Goal: Use online tool/utility: Use online tool/utility

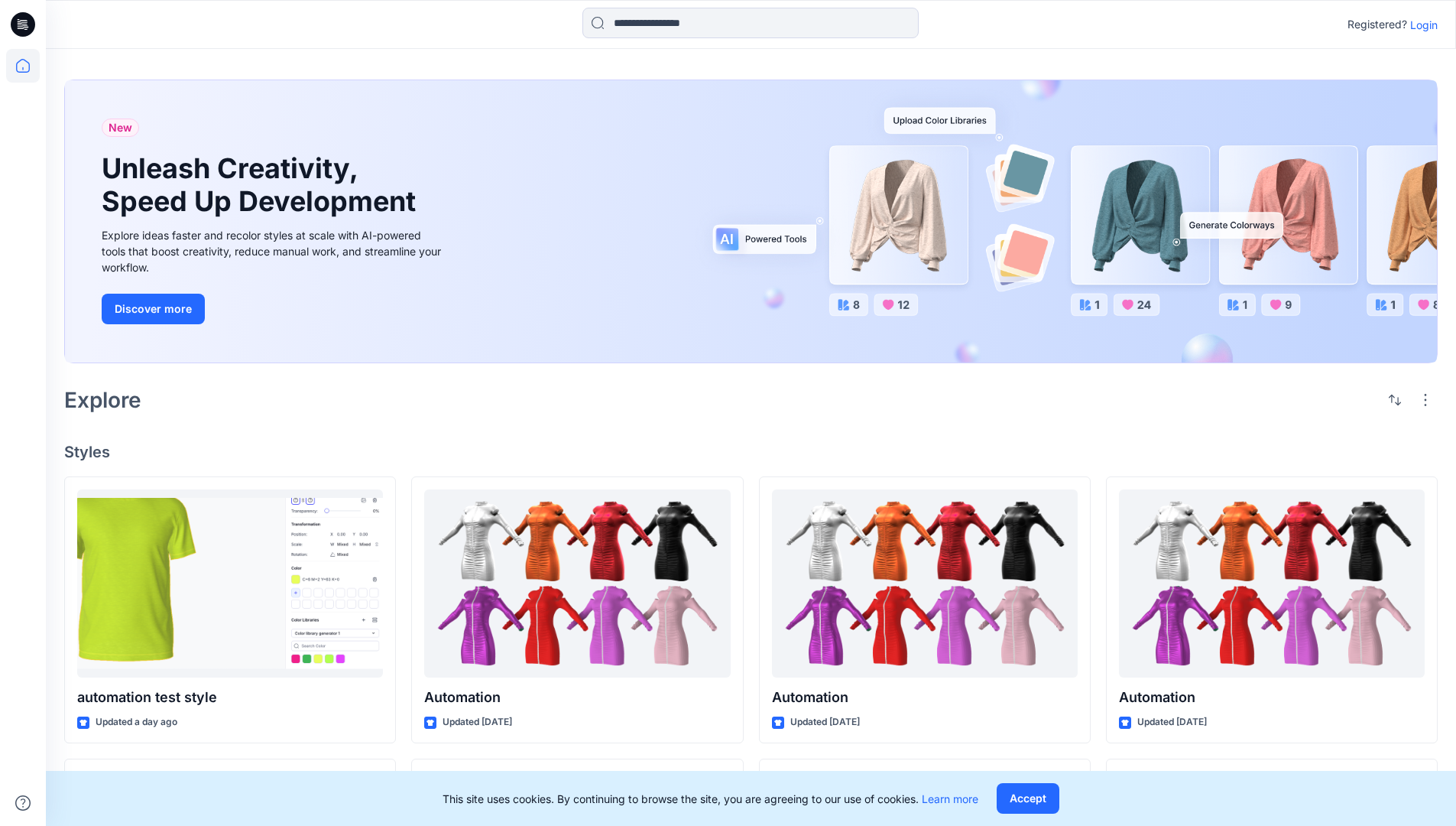
click at [1420, 24] on p "Login" at bounding box center [1423, 25] width 27 height 16
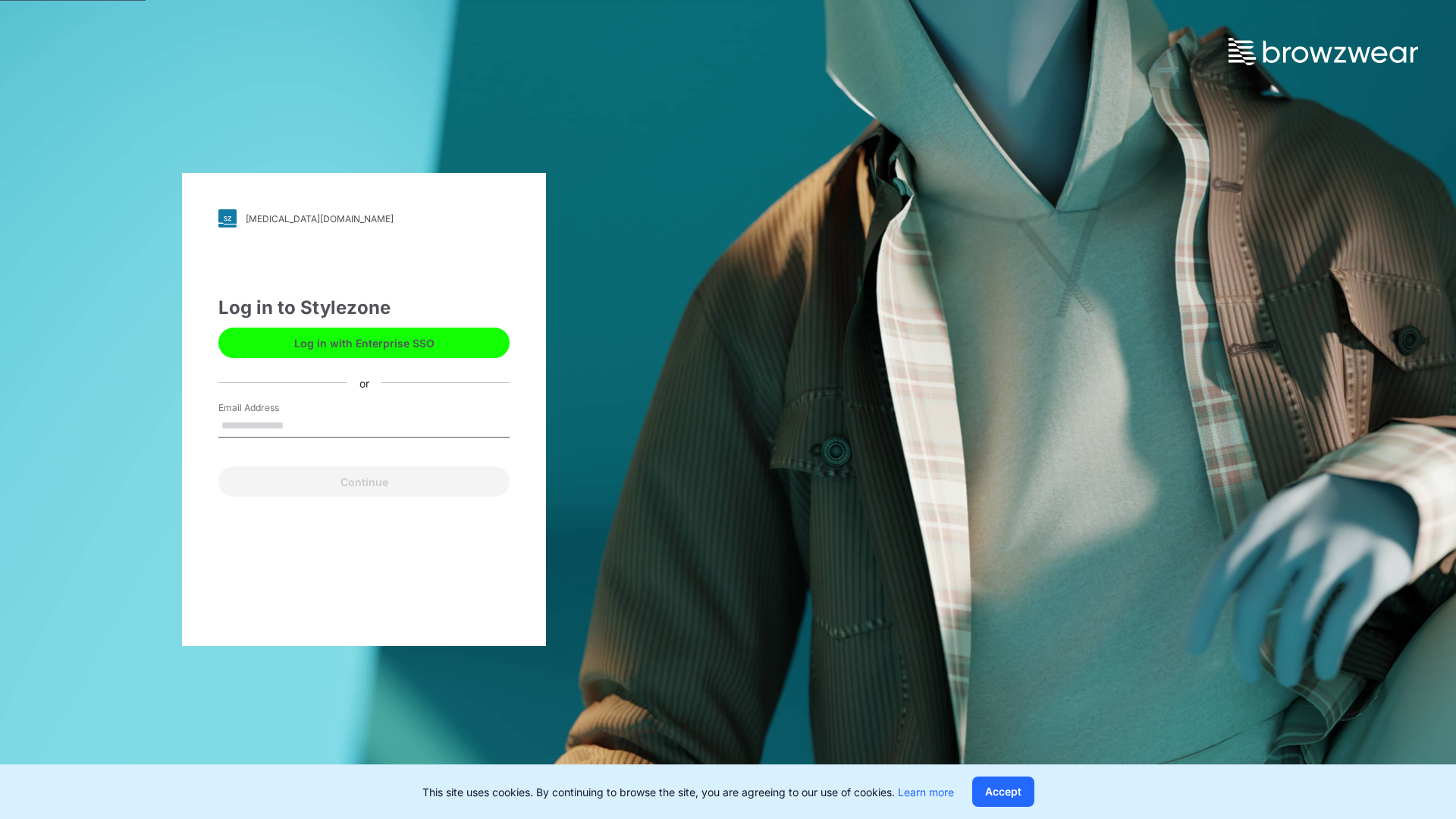
click at [300, 424] on input "Email Address" at bounding box center [364, 426] width 291 height 22
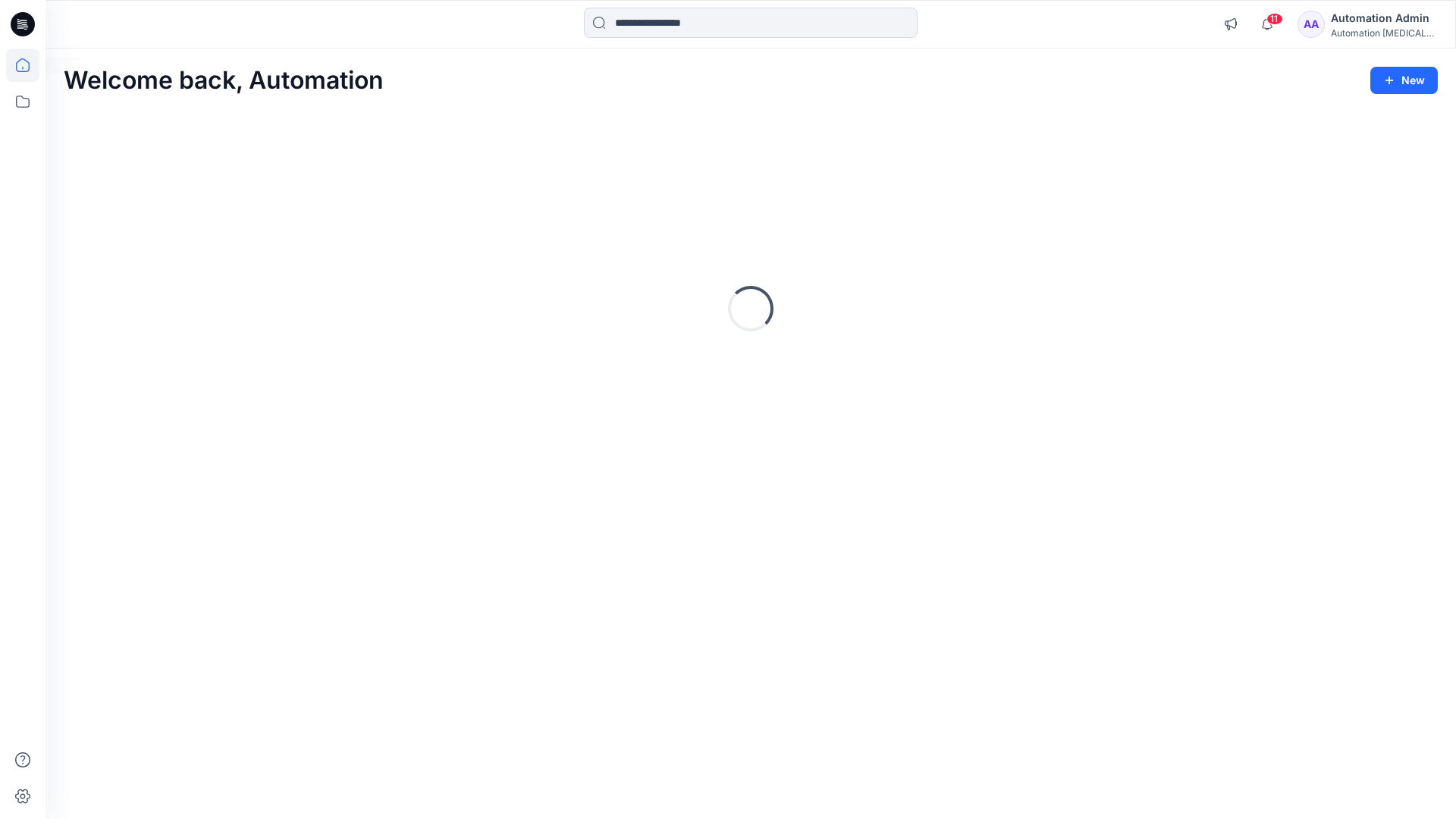
click at [29, 65] on icon at bounding box center [23, 65] width 14 height 14
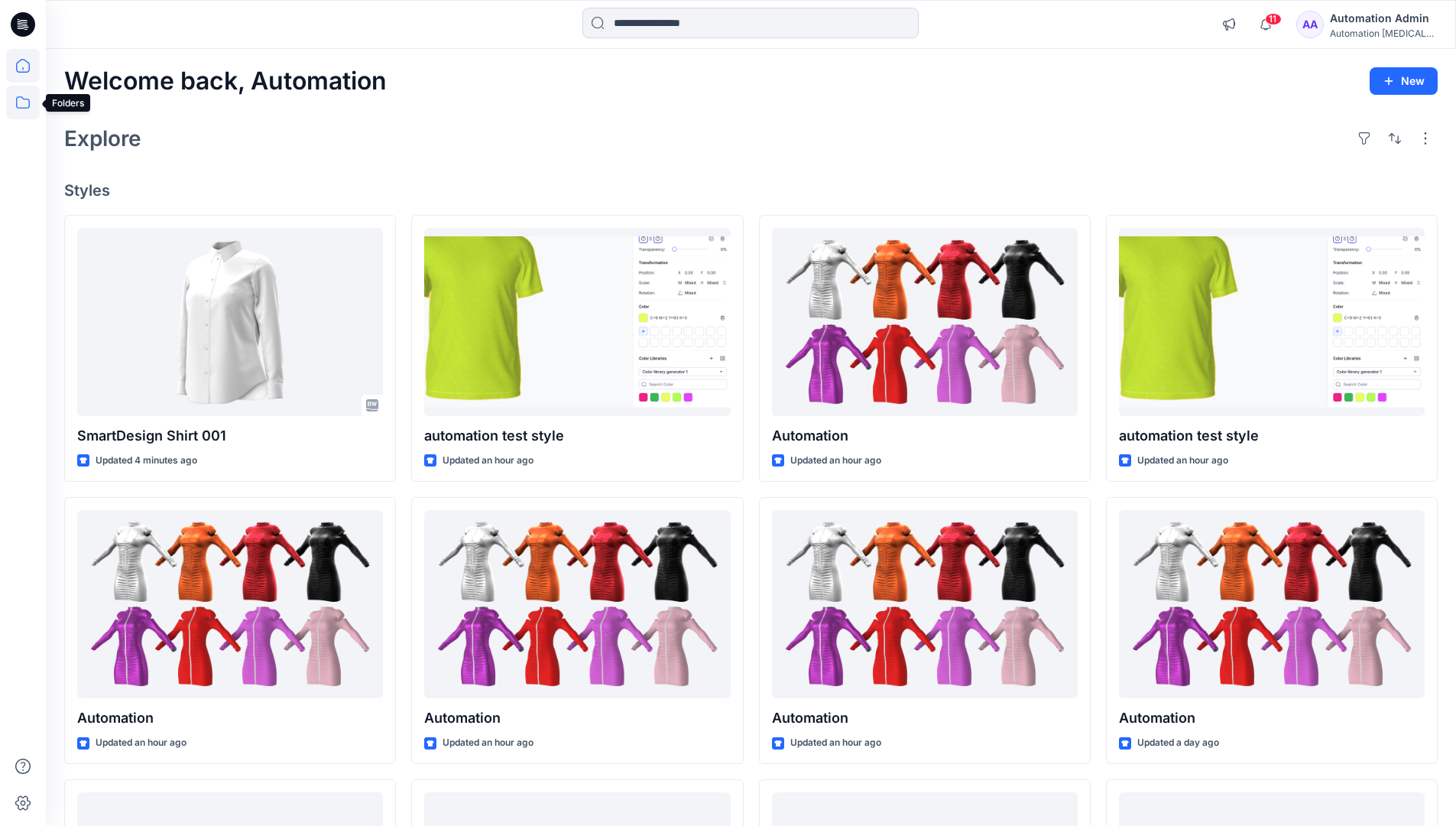
click at [28, 102] on icon at bounding box center [23, 102] width 34 height 34
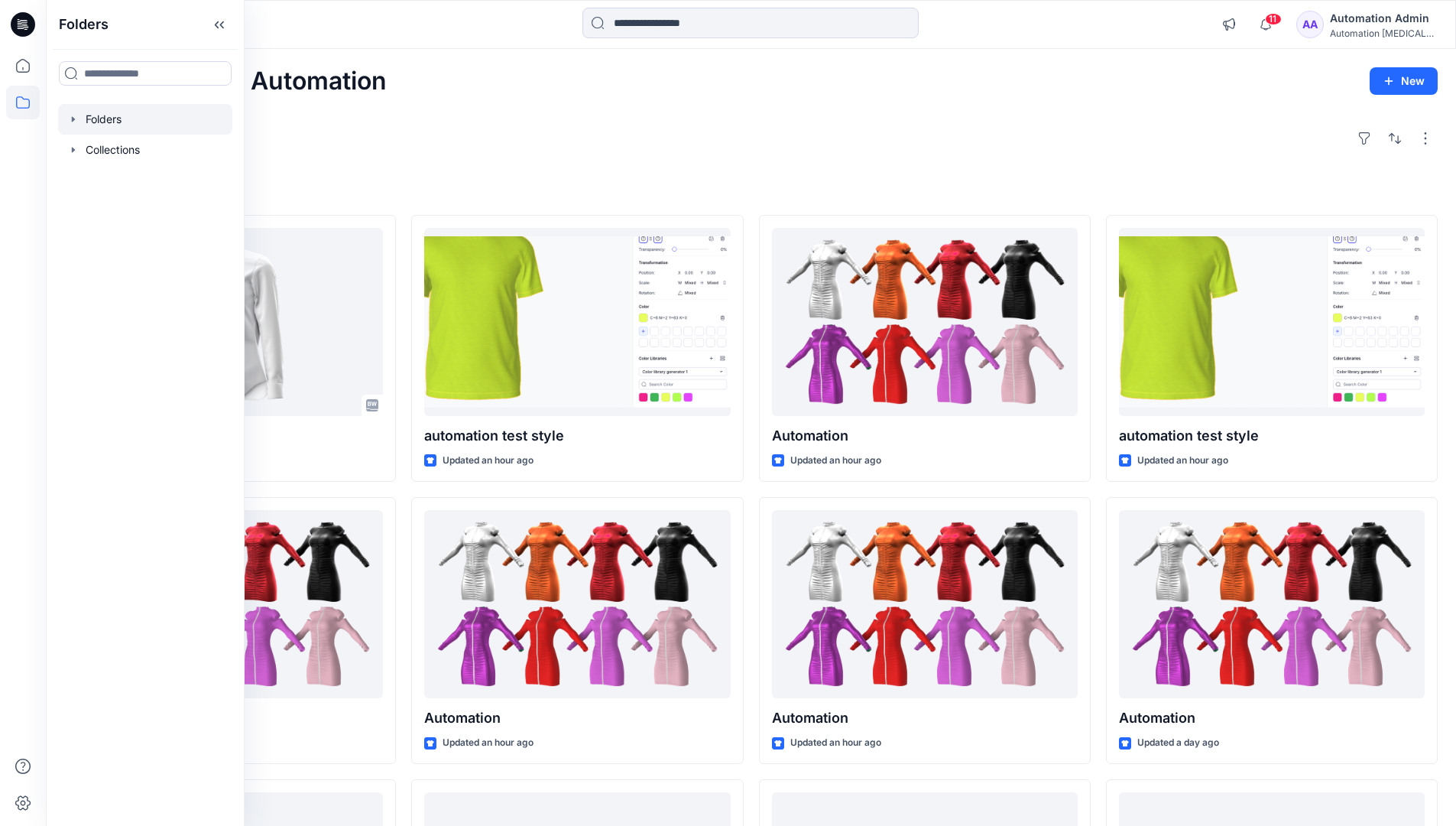
click at [106, 114] on div at bounding box center [144, 119] width 174 height 30
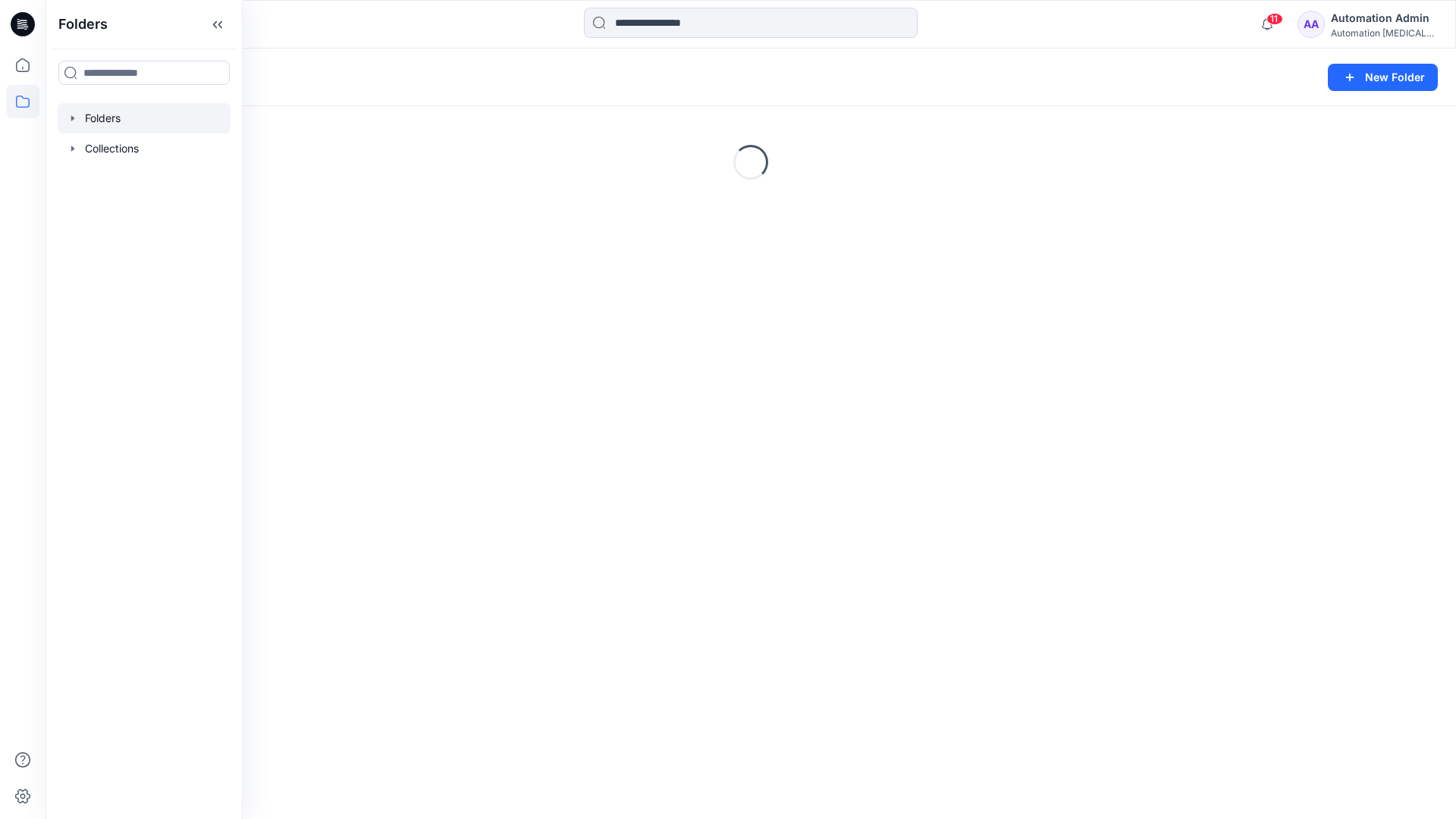
click at [767, 567] on div "Folders New Folder Loading..." at bounding box center [751, 433] width 1411 height 770
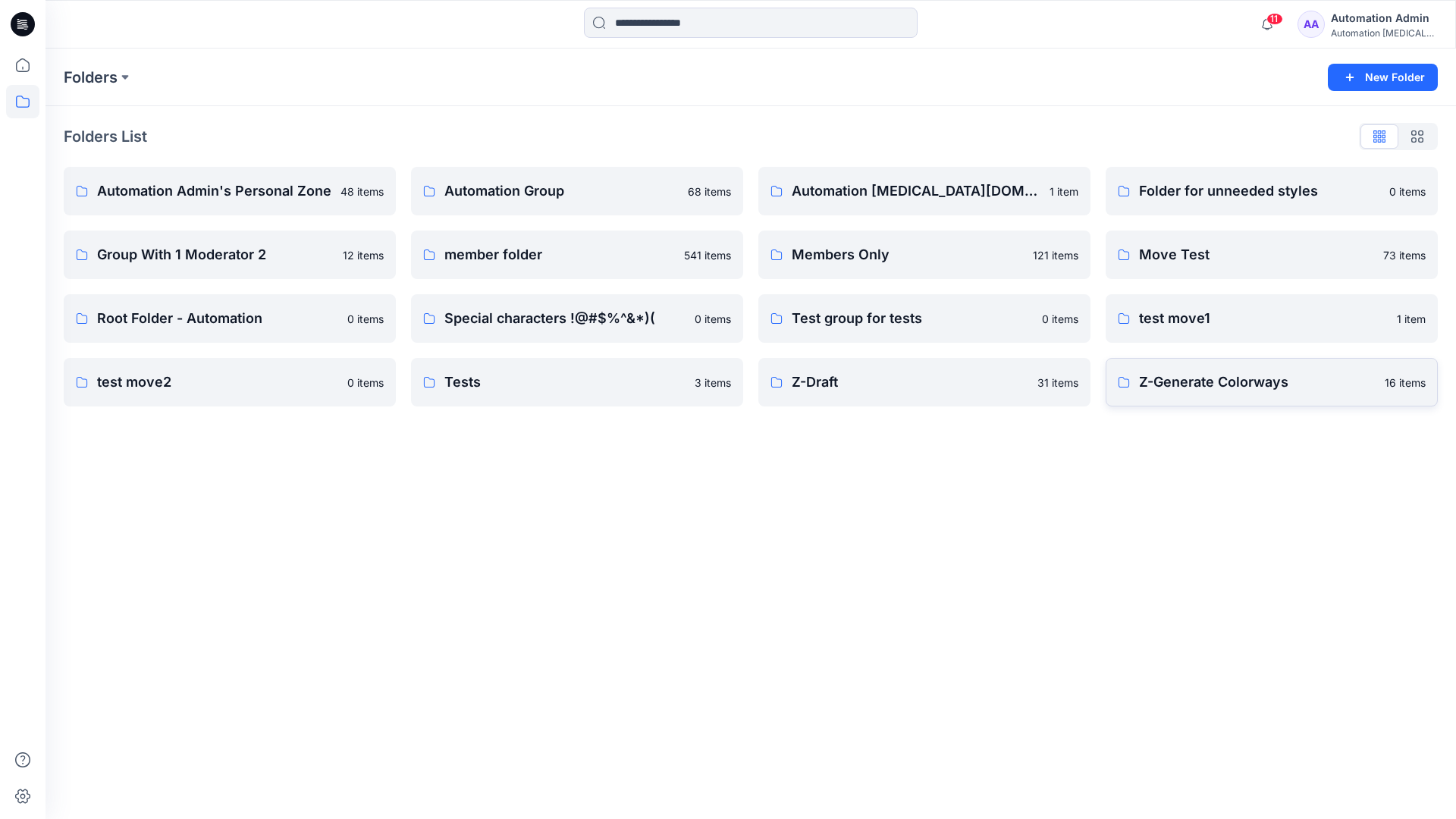
click at [1214, 391] on p "Z-Generate Colorways" at bounding box center [1258, 382] width 237 height 21
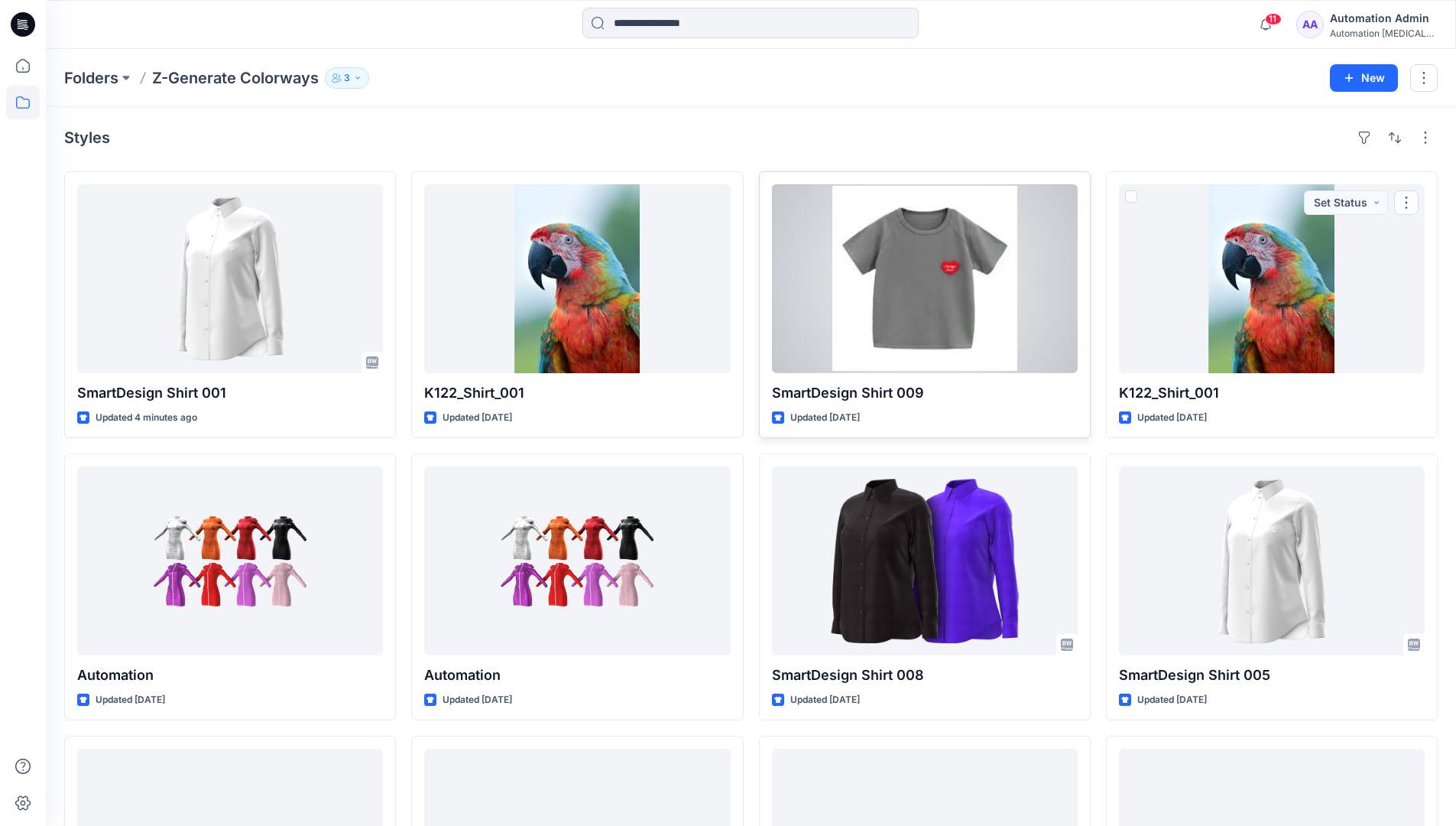
click at [787, 197] on span at bounding box center [784, 197] width 12 height 12
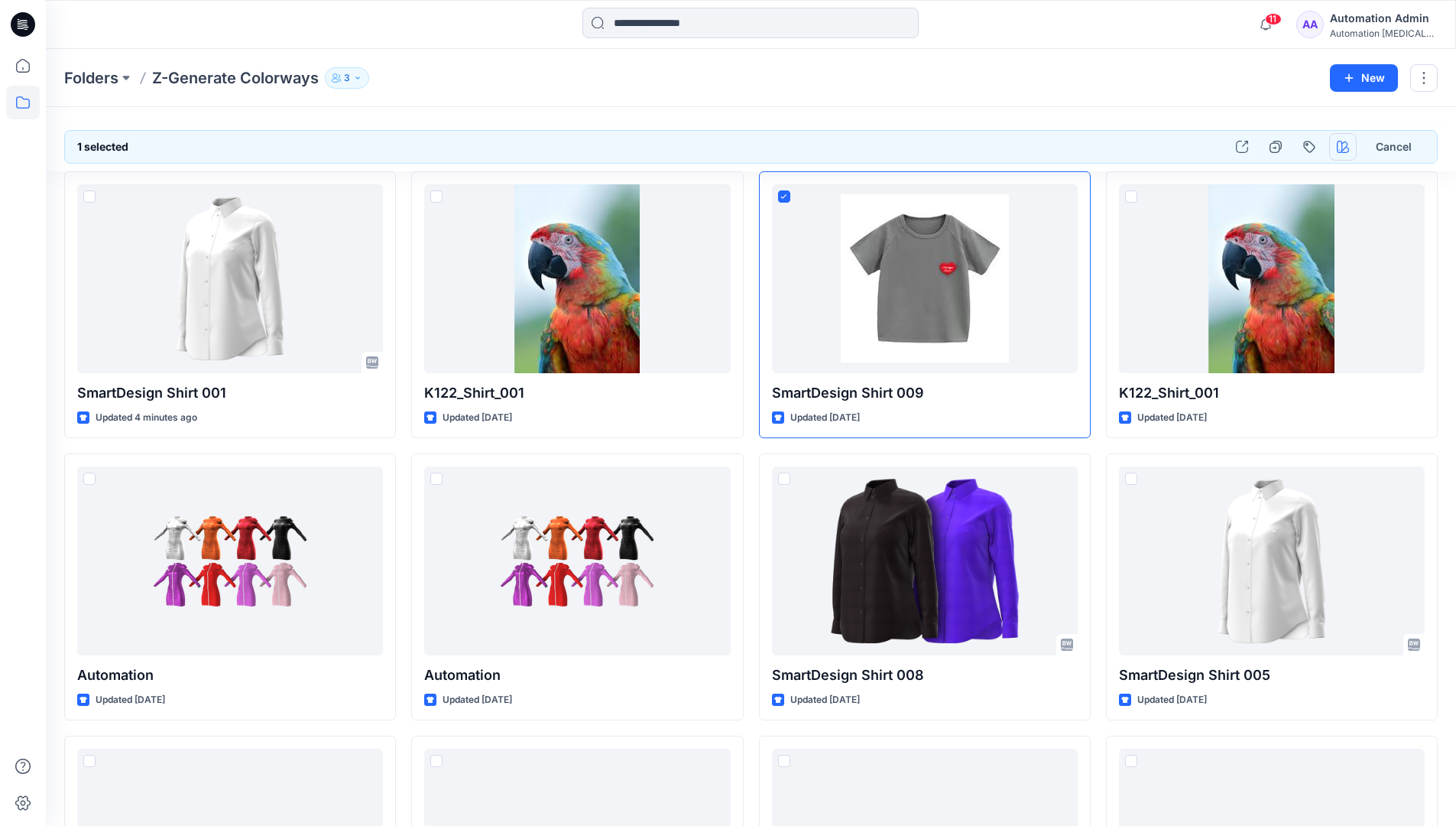
click at [1345, 146] on icon "button" at bounding box center [1343, 147] width 12 height 12
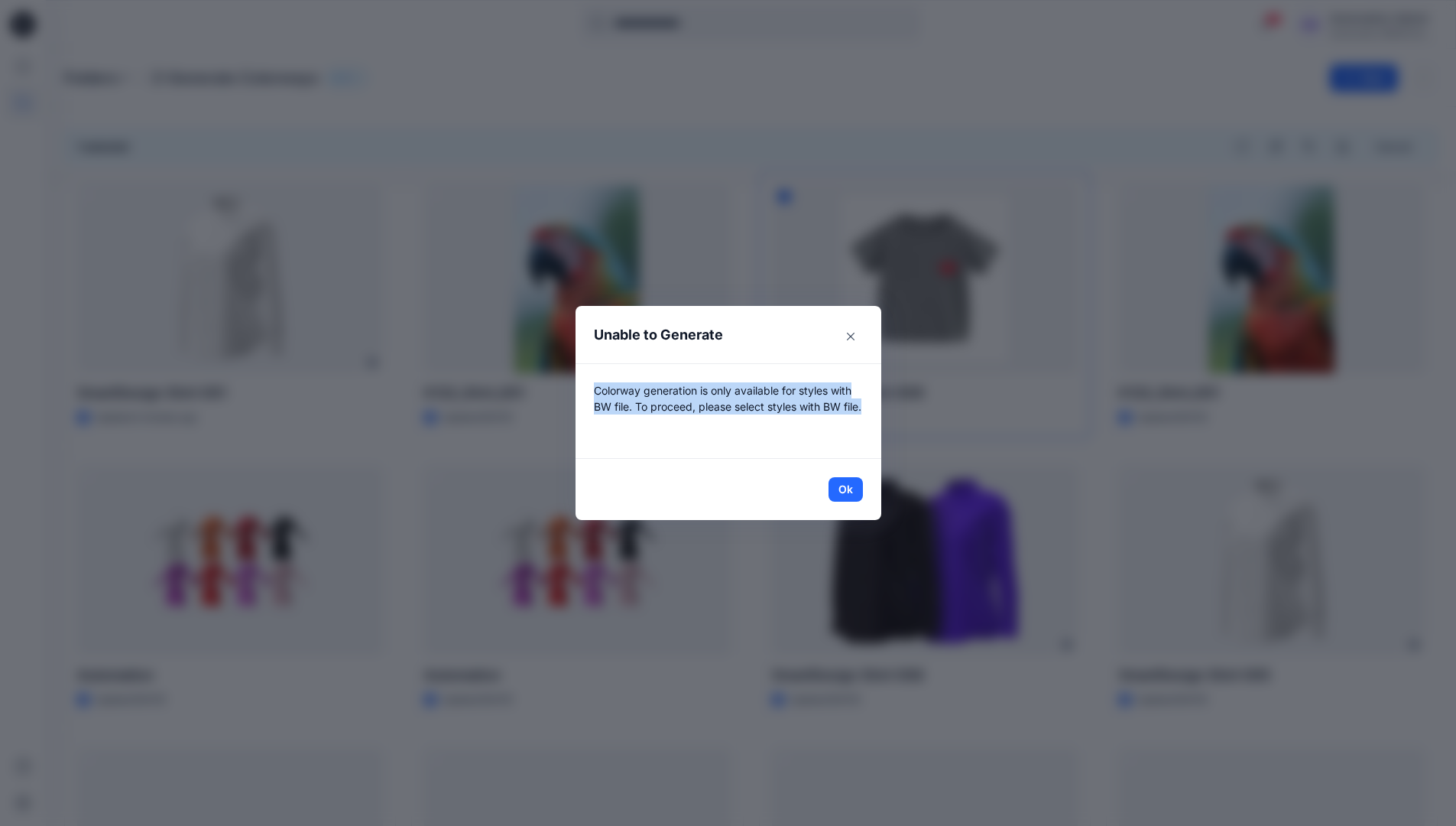
drag, startPoint x: 1345, startPoint y: 146, endPoint x: 851, endPoint y: 422, distance: 565.9
click at [851, 422] on p "Colorway generation is only available for styles with BW file. To proceed, plea…" at bounding box center [728, 411] width 269 height 57
click at [858, 490] on button "Ok" at bounding box center [846, 489] width 34 height 24
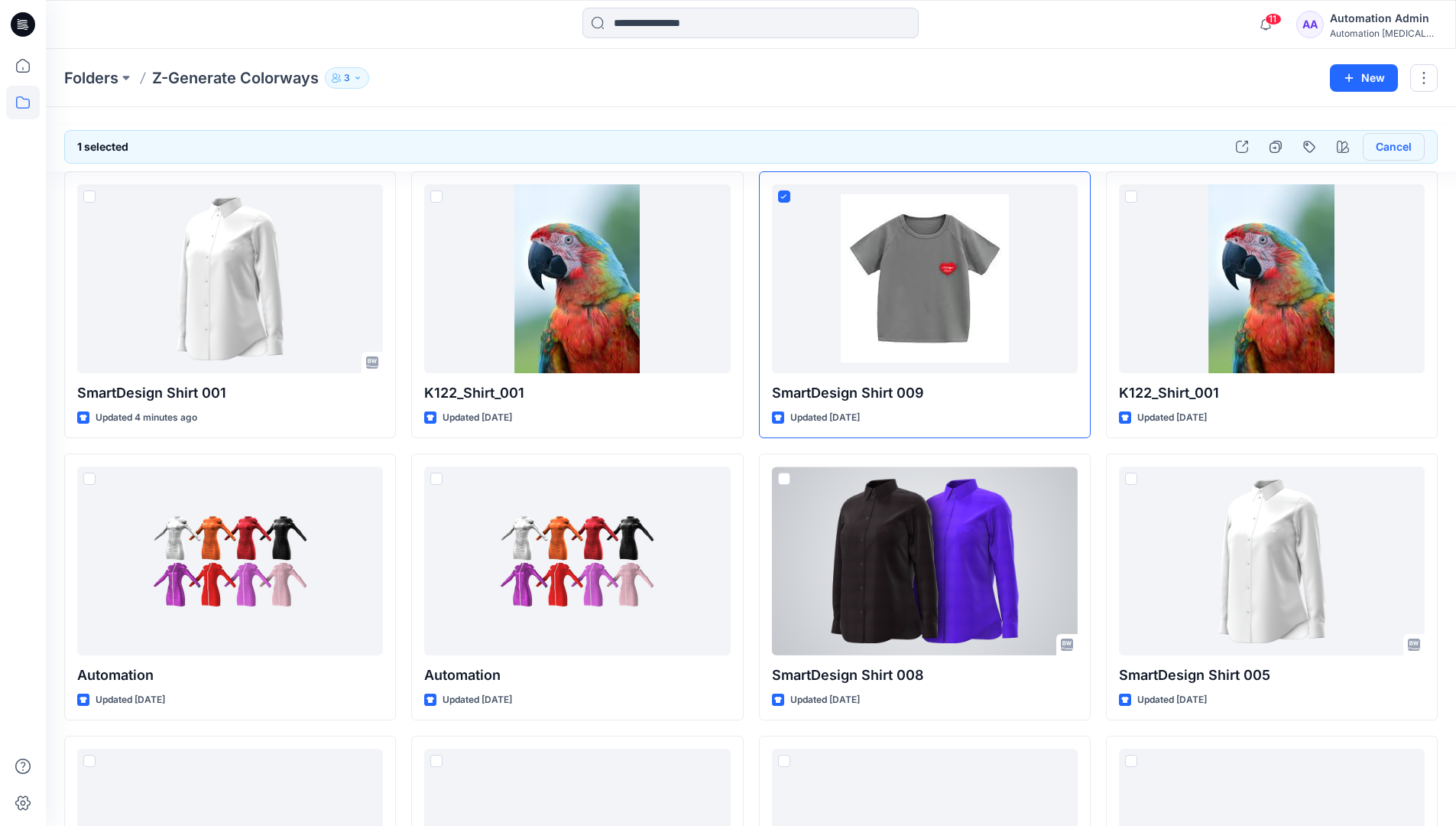
click at [1390, 151] on button "Cancel" at bounding box center [1393, 146] width 62 height 27
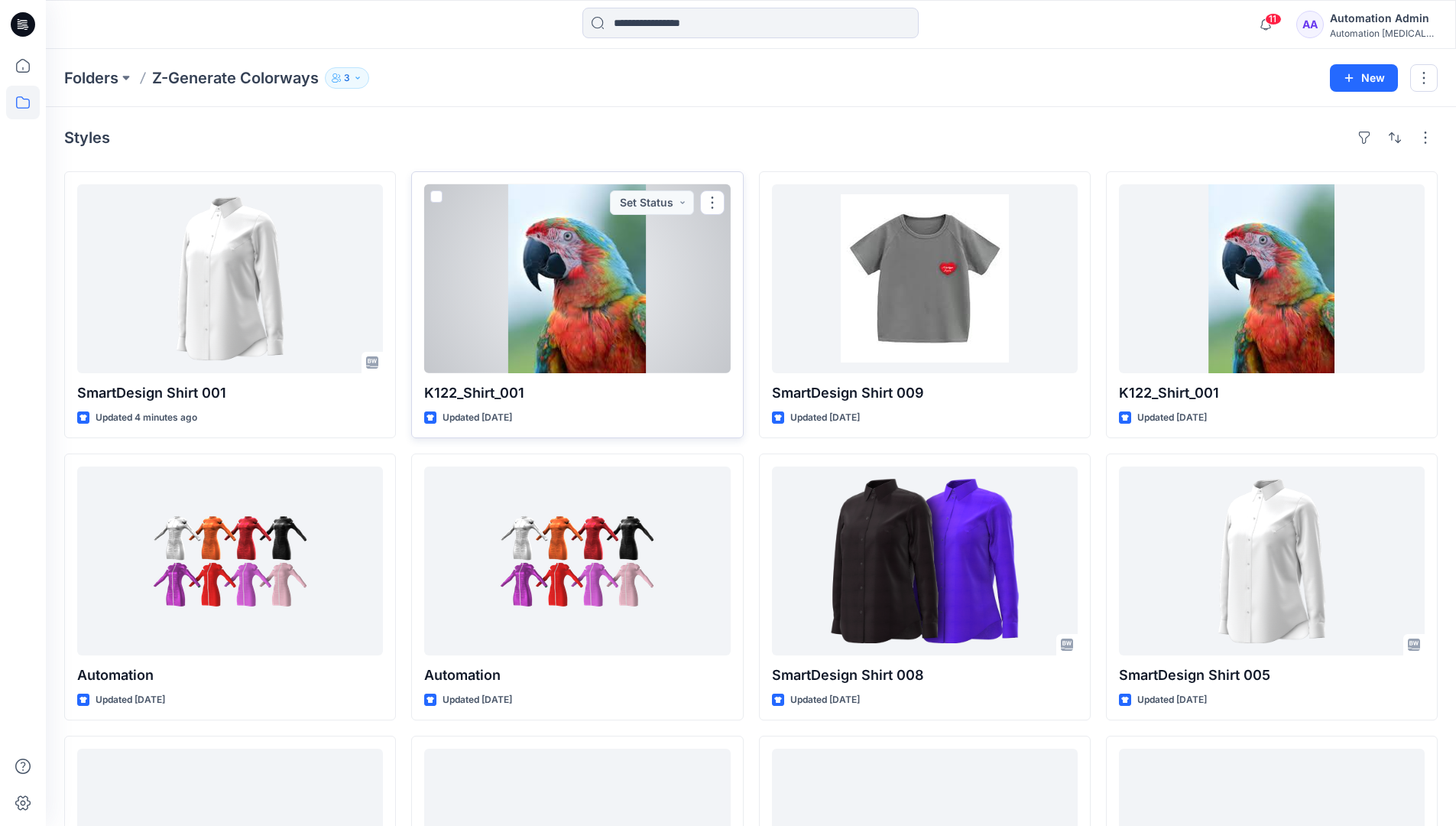
click at [436, 197] on span at bounding box center [436, 197] width 12 height 12
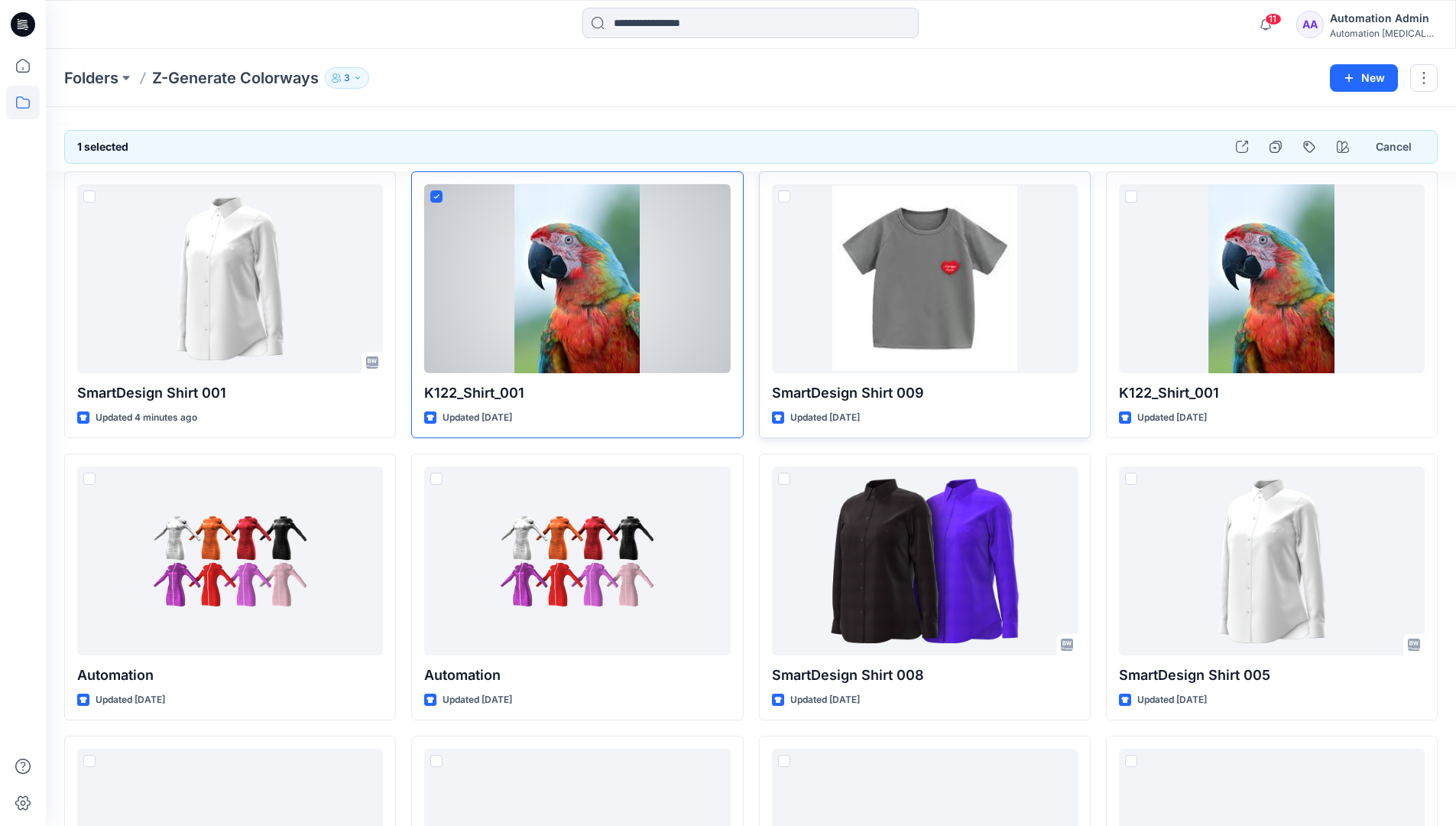
click at [786, 198] on span at bounding box center [784, 197] width 12 height 12
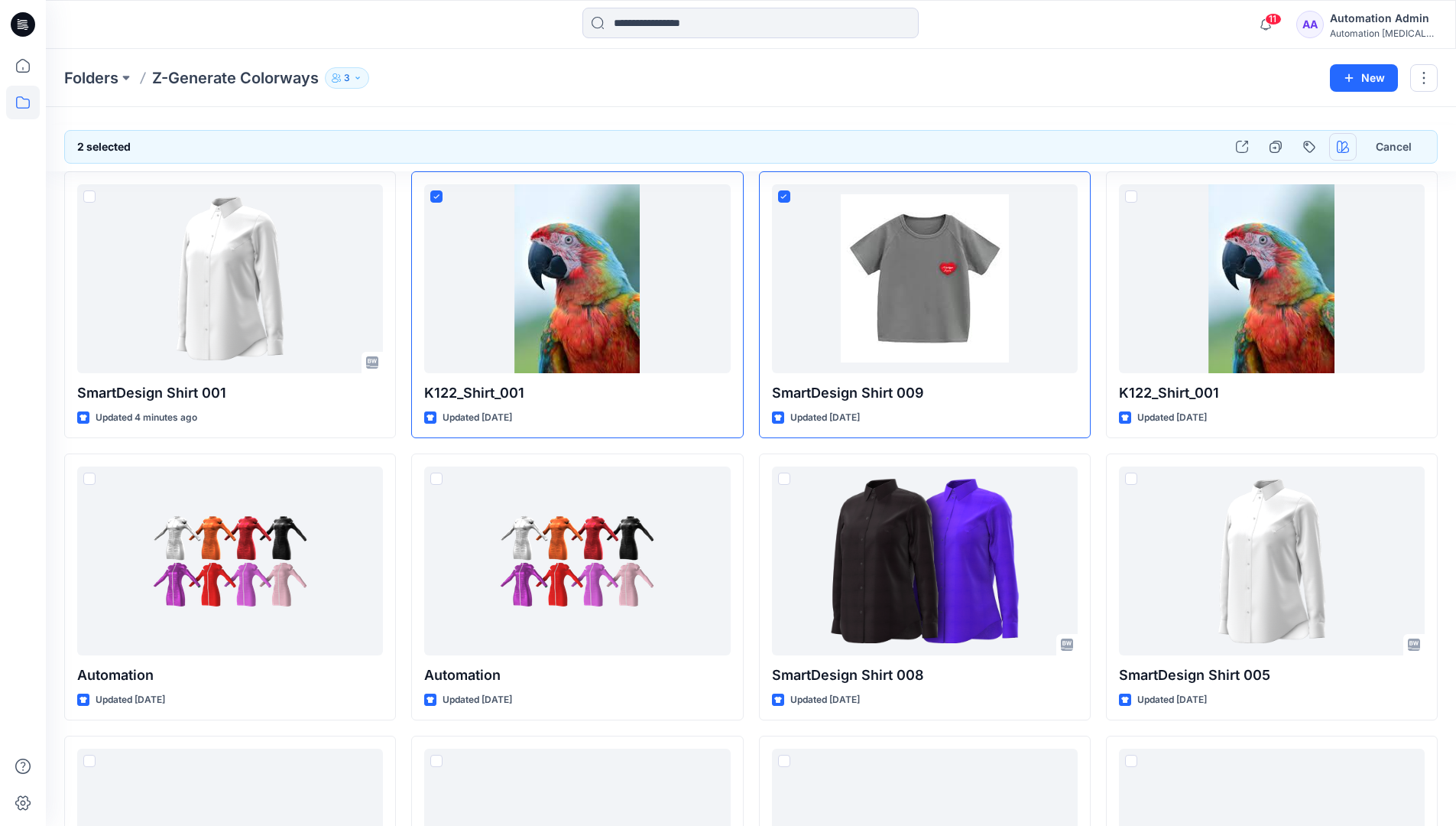
click at [1339, 144] on icon "button" at bounding box center [1343, 147] width 12 height 12
